Goal: Task Accomplishment & Management: Complete application form

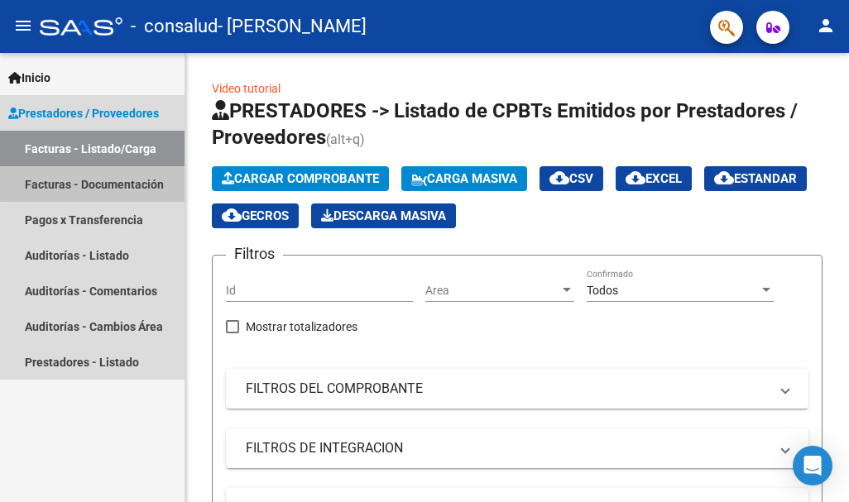
click at [124, 181] on link "Facturas - Documentación" at bounding box center [92, 184] width 184 height 36
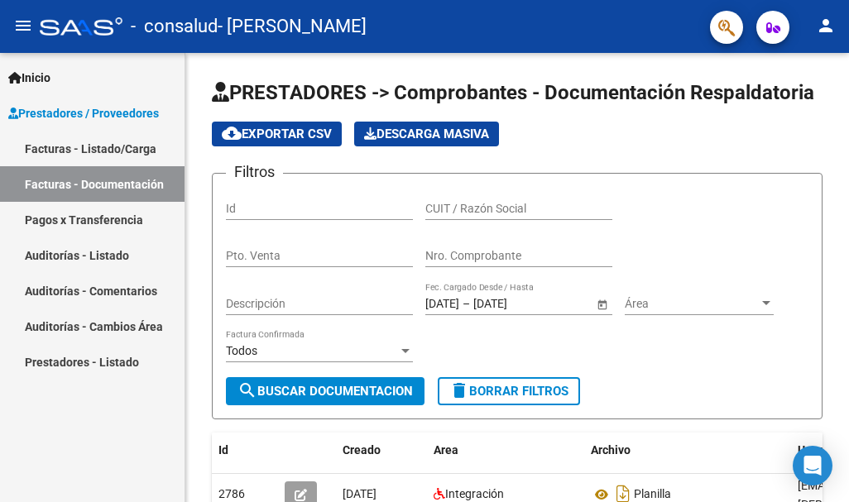
click at [120, 146] on link "Facturas - Listado/Carga" at bounding box center [92, 149] width 184 height 36
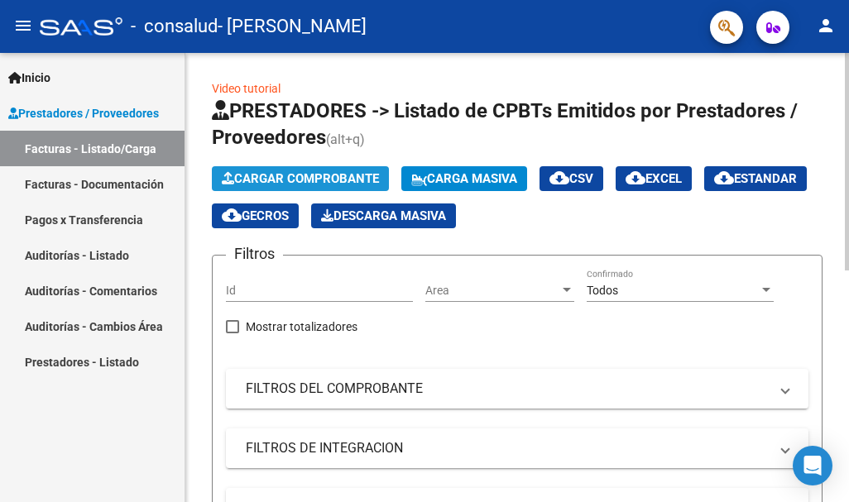
click at [278, 175] on span "Cargar Comprobante" at bounding box center [300, 178] width 157 height 15
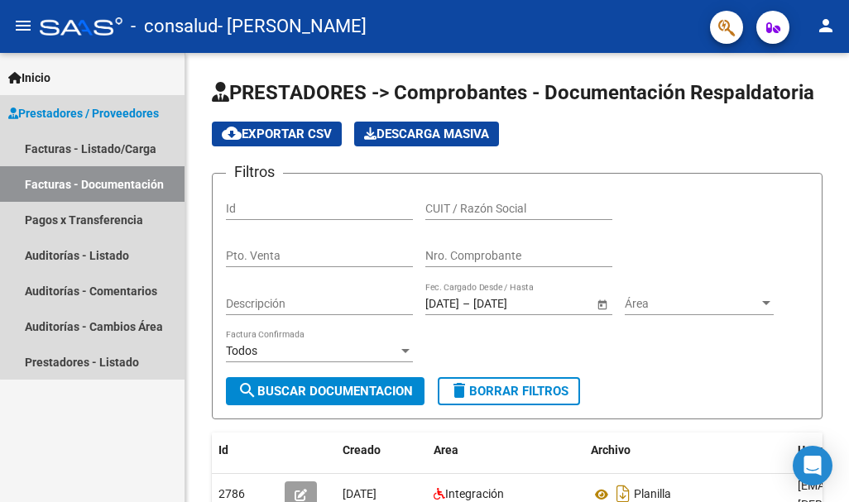
click at [144, 184] on link "Facturas - Documentación" at bounding box center [92, 184] width 184 height 36
click at [136, 108] on span "Prestadores / Proveedores" at bounding box center [83, 113] width 151 height 18
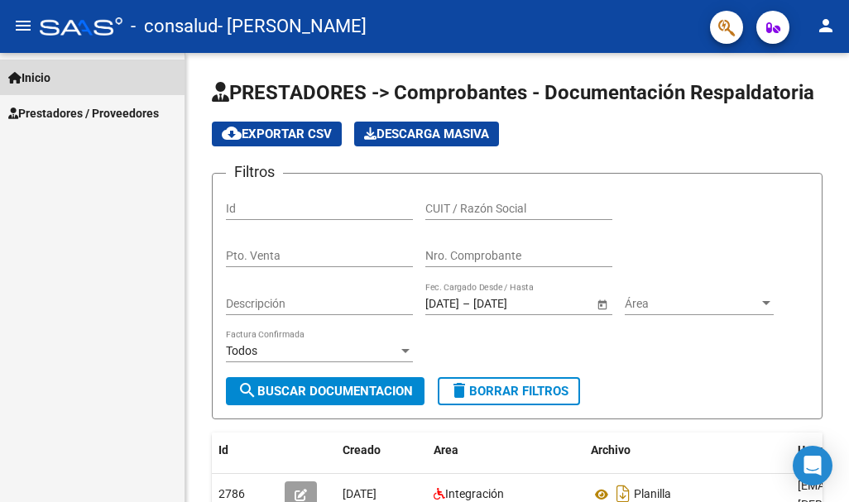
click at [29, 69] on span "Inicio" at bounding box center [29, 78] width 42 height 18
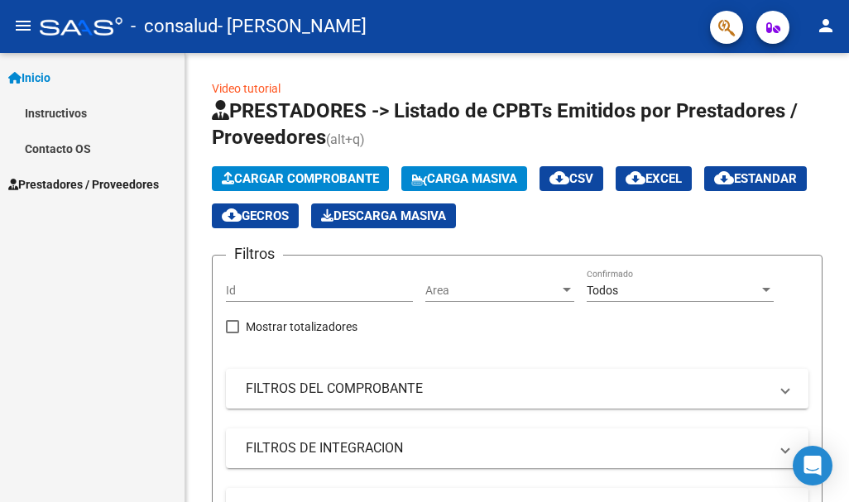
click at [38, 77] on span "Inicio" at bounding box center [29, 78] width 42 height 18
